Goal: Check status: Check status

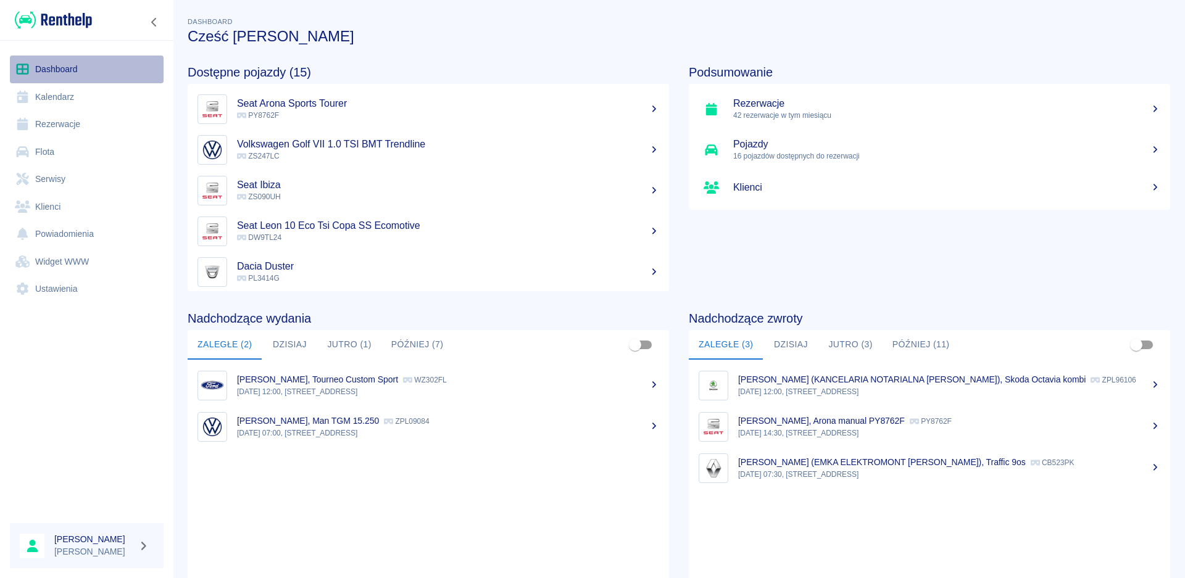
click at [52, 74] on link "Dashboard" at bounding box center [87, 70] width 154 height 28
click at [297, 345] on button "Dzisiaj" at bounding box center [290, 345] width 56 height 30
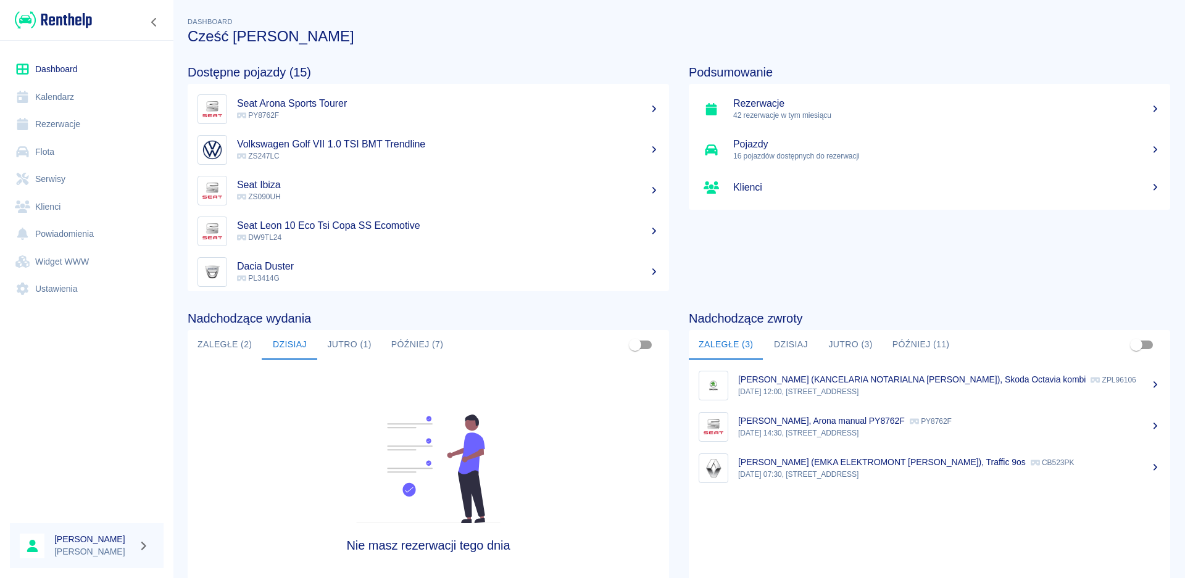
click at [231, 341] on button "Zaległe (2)" at bounding box center [225, 345] width 74 height 30
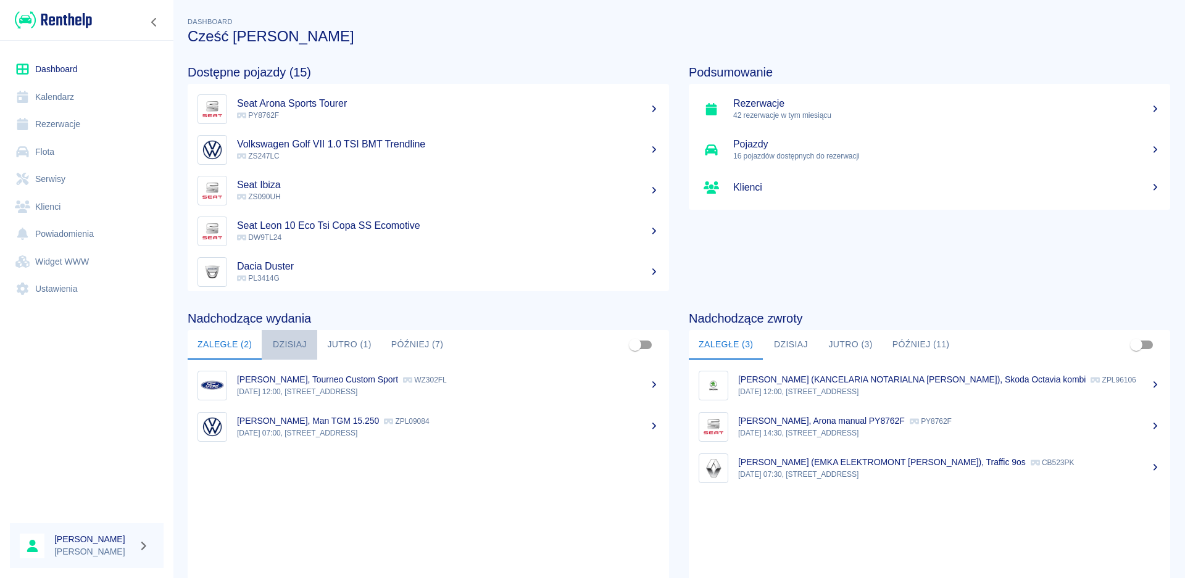
click at [293, 346] on button "Dzisiaj" at bounding box center [290, 345] width 56 height 30
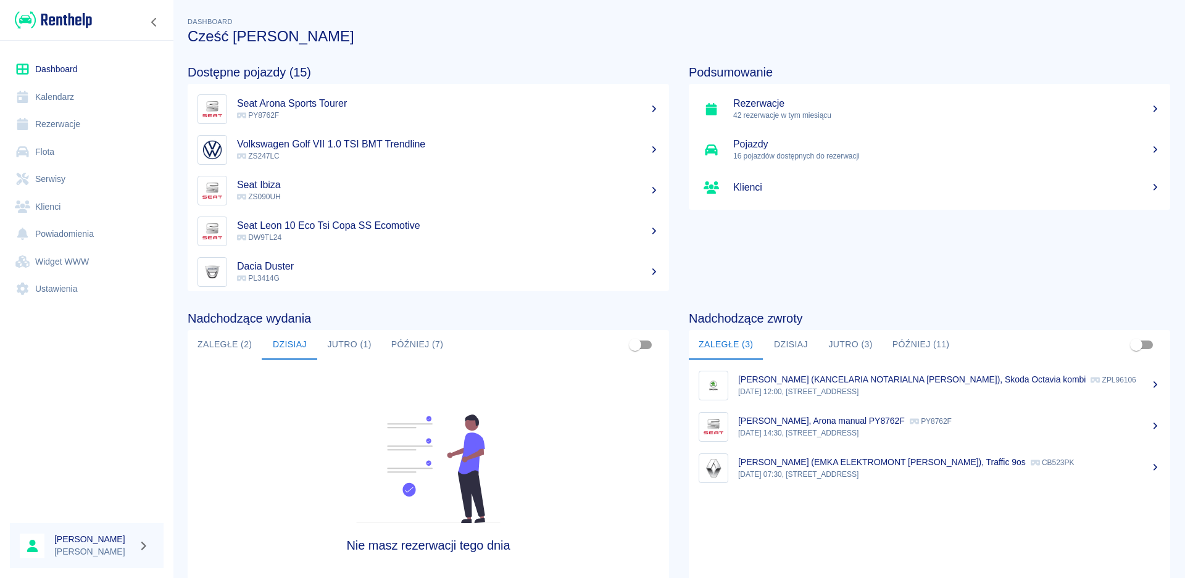
click at [338, 347] on button "Jutro (1)" at bounding box center [349, 345] width 64 height 30
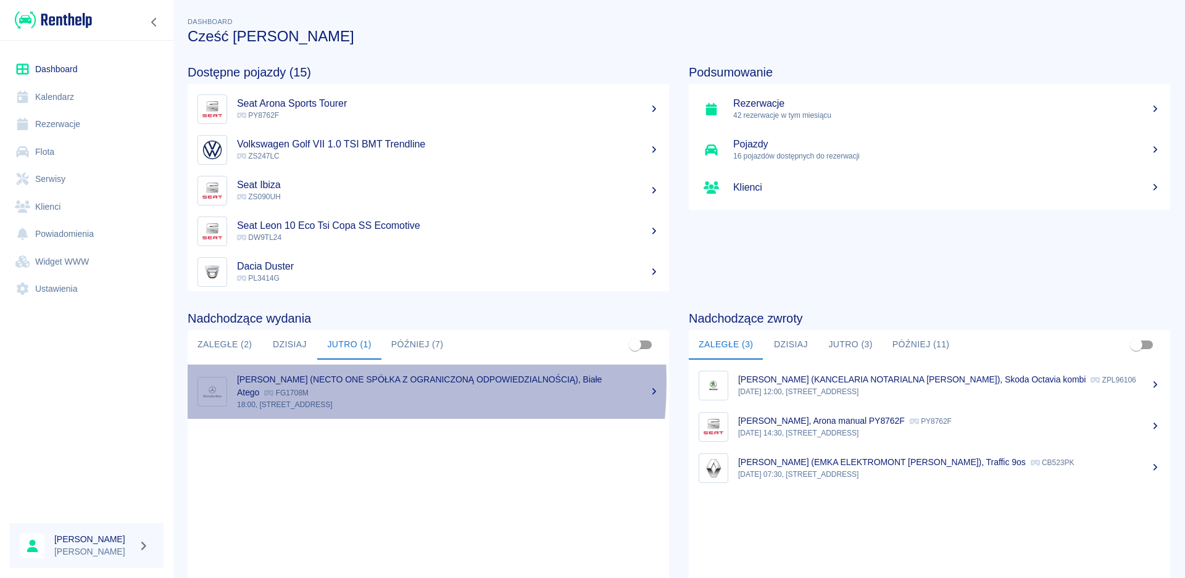
click at [292, 382] on p "[PERSON_NAME] (NECTO ONE SPÓŁKA Z OGRANICZONĄ ODPOWIEDZIALNOŚCIĄ), Białe Atego" at bounding box center [419, 386] width 365 height 23
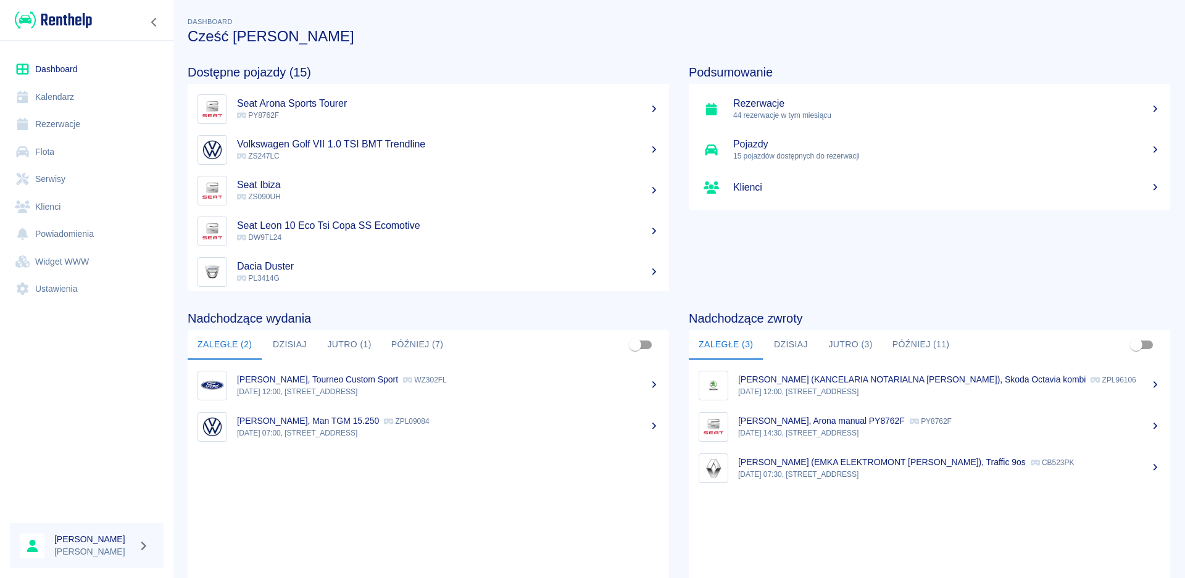
click at [342, 339] on button "Jutro (1)" at bounding box center [349, 345] width 64 height 30
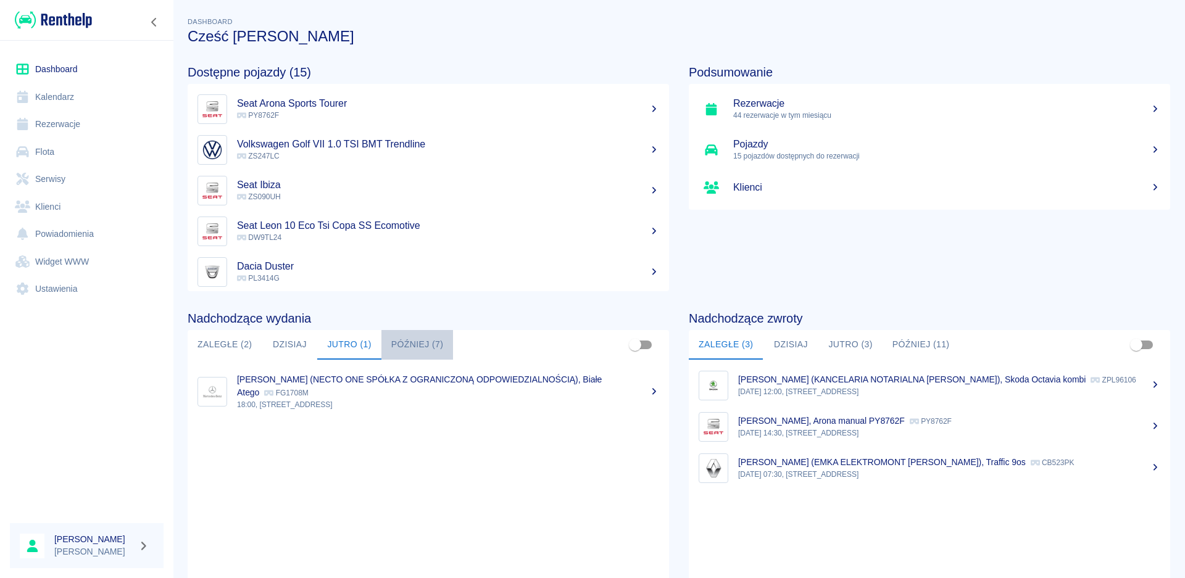
click at [407, 339] on button "Później (7)" at bounding box center [417, 345] width 72 height 30
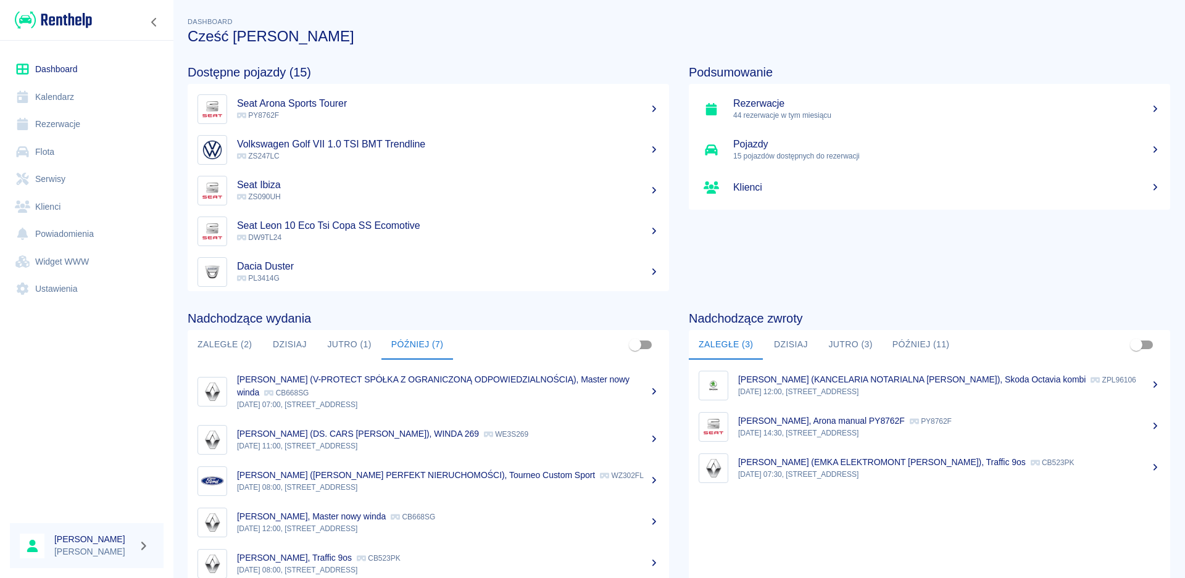
click at [774, 339] on button "Dzisiaj" at bounding box center [791, 345] width 56 height 30
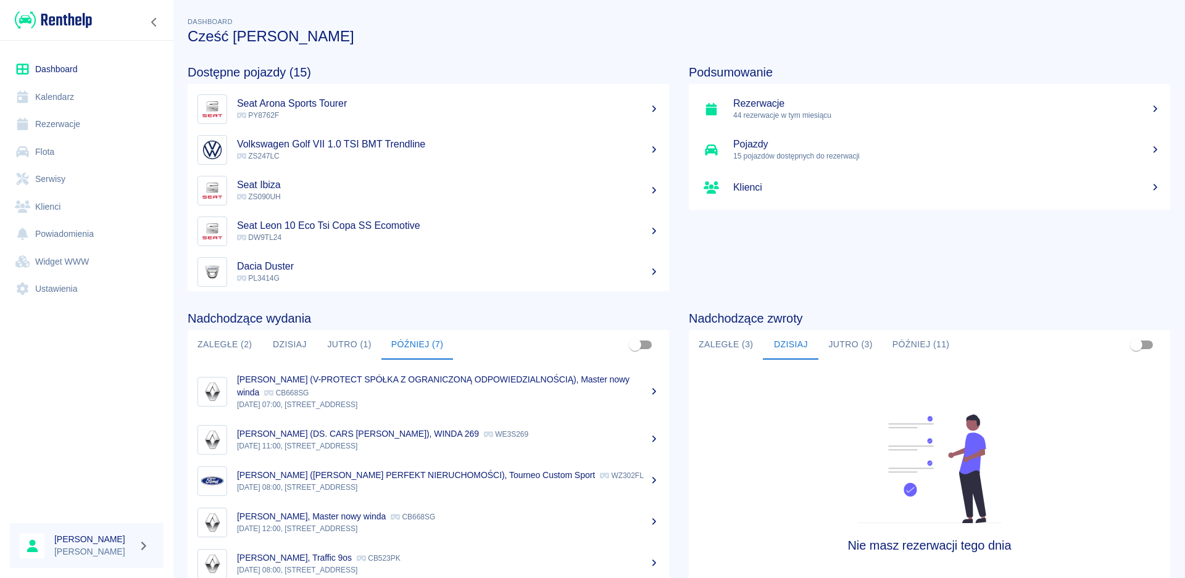
click at [847, 339] on button "Jutro (3)" at bounding box center [850, 345] width 64 height 30
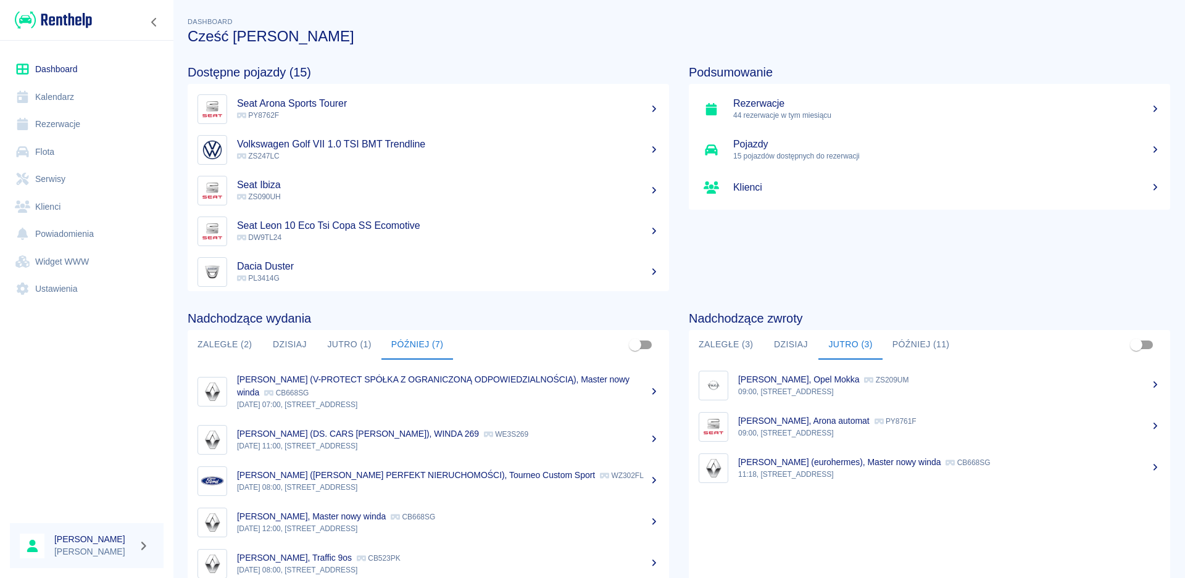
click at [726, 344] on button "Zaległe (3)" at bounding box center [726, 345] width 74 height 30
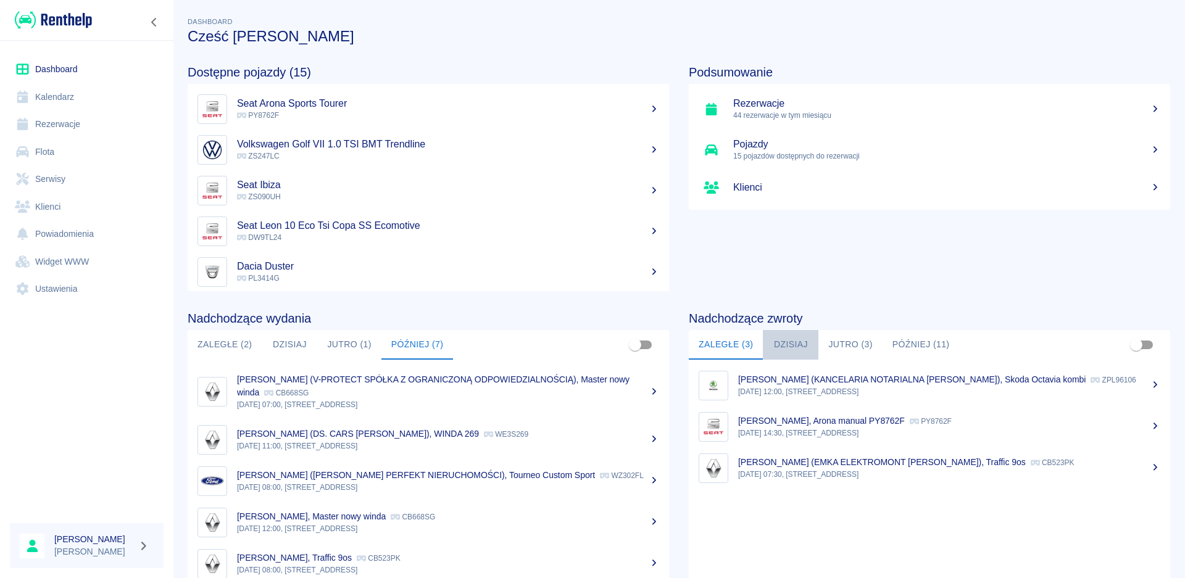
click at [781, 343] on button "Dzisiaj" at bounding box center [791, 345] width 56 height 30
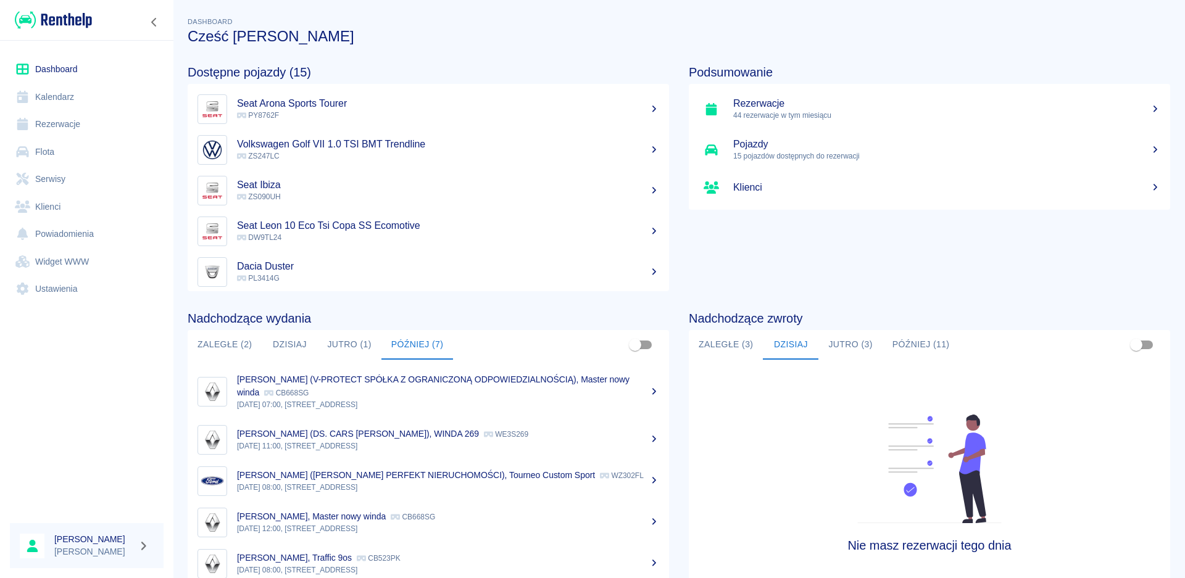
click at [841, 343] on button "Jutro (3)" at bounding box center [850, 345] width 64 height 30
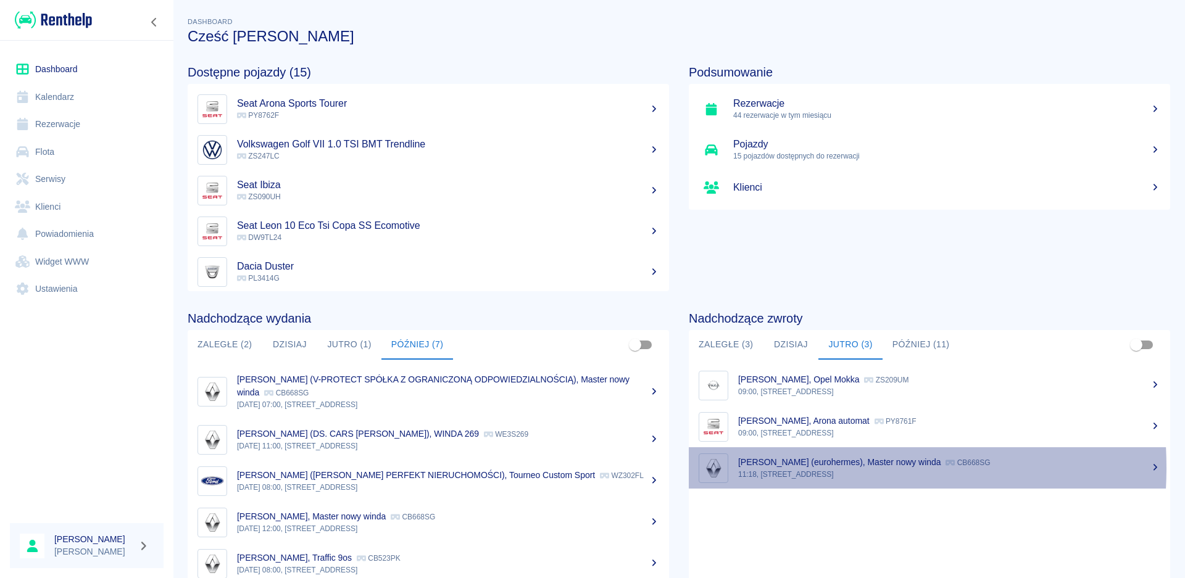
click at [766, 468] on div "[PERSON_NAME] (eurohermes), Master nowy winda CB668SG" at bounding box center [949, 462] width 422 height 13
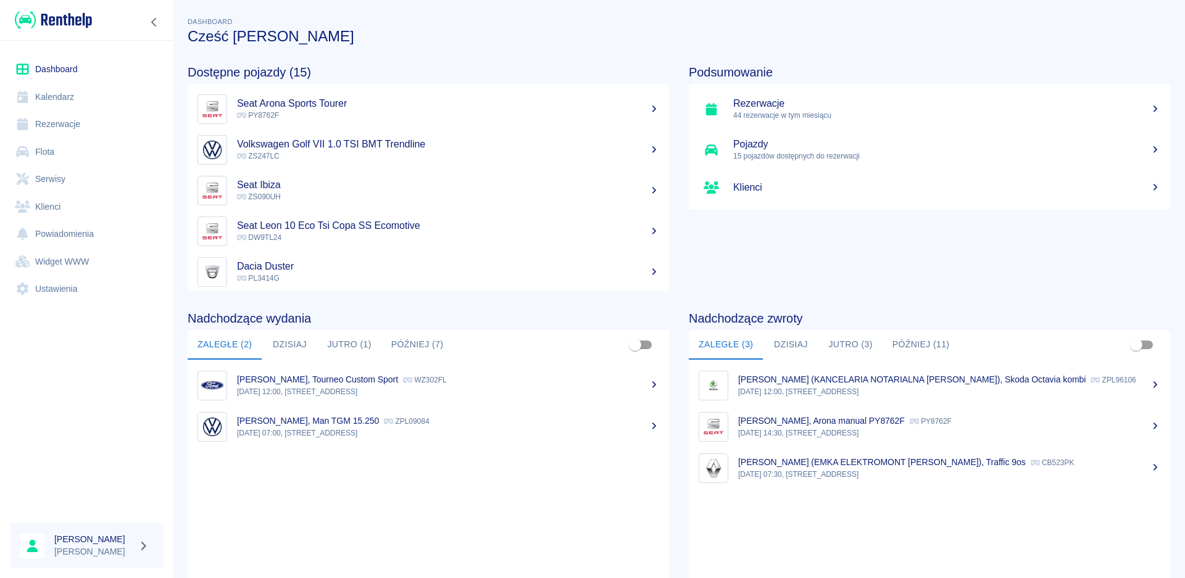
click at [339, 342] on button "Jutro (1)" at bounding box center [349, 345] width 64 height 30
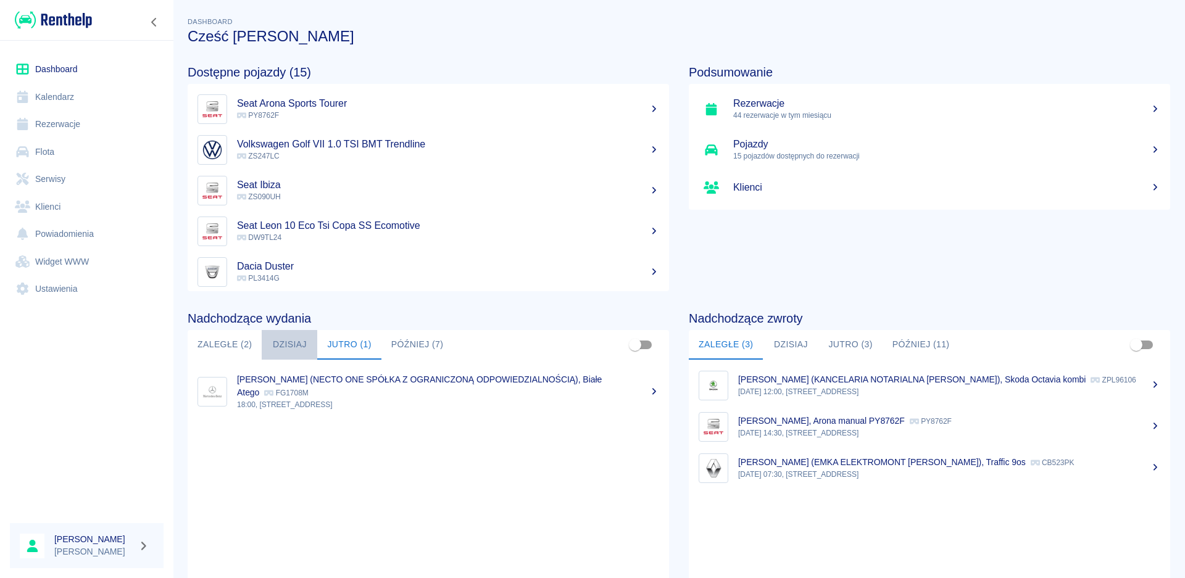
click at [275, 348] on button "Dzisiaj" at bounding box center [290, 345] width 56 height 30
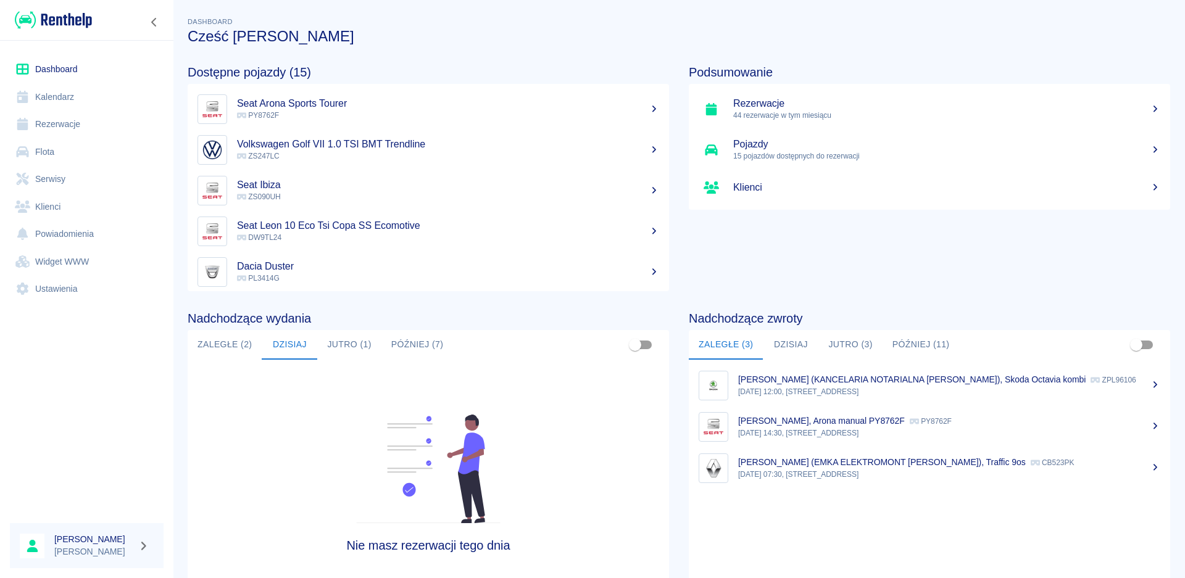
click at [847, 337] on button "Jutro (3)" at bounding box center [850, 345] width 64 height 30
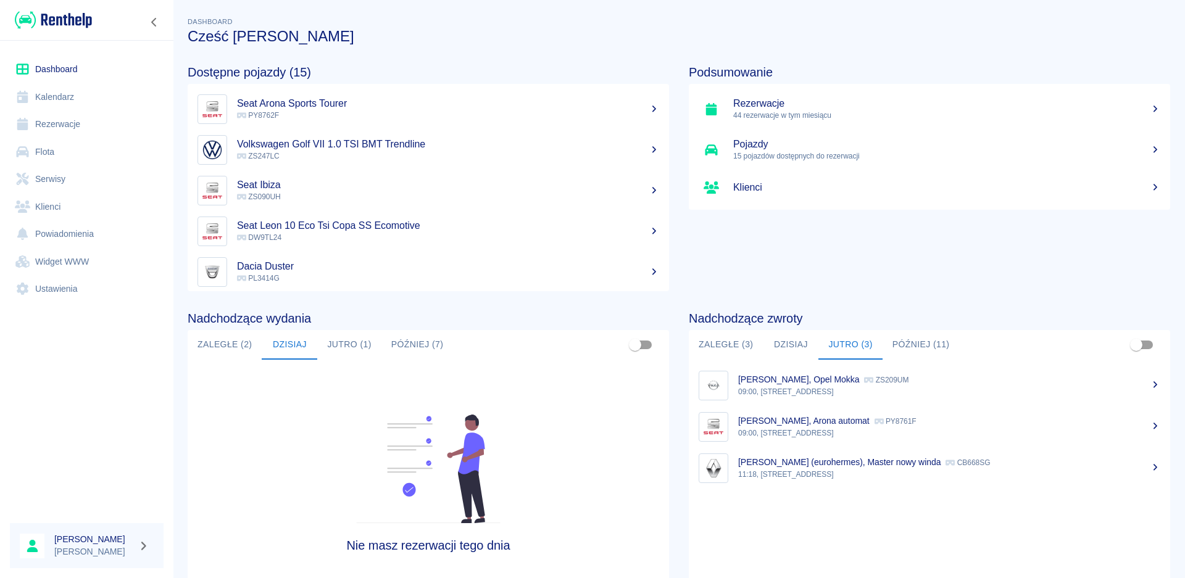
click at [903, 350] on button "Później (11)" at bounding box center [920, 345] width 77 height 30
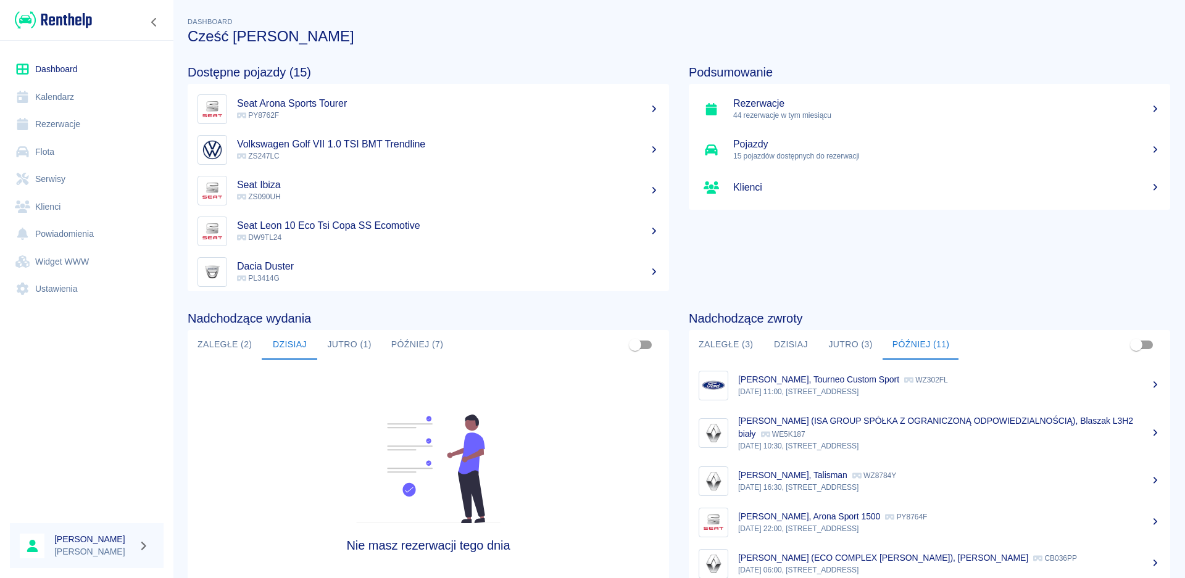
click at [845, 401] on link "[PERSON_NAME], Tourneo Custom Sport WZ302FL [DATE] 11:00, [STREET_ADDRESS]" at bounding box center [929, 385] width 481 height 41
